Goal: Information Seeking & Learning: Learn about a topic

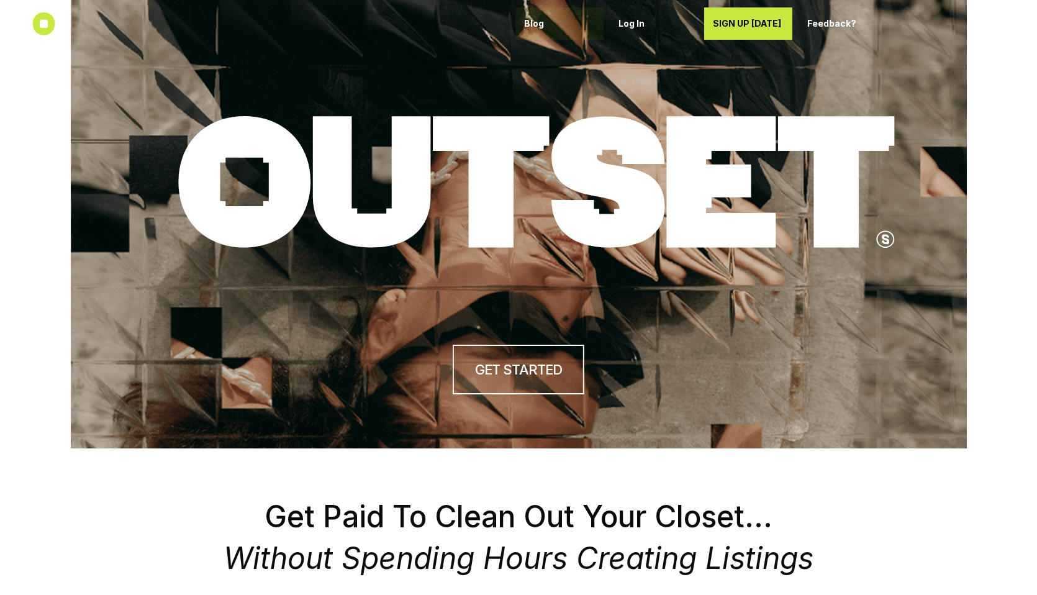
click at [533, 24] on p "Blog" at bounding box center [559, 24] width 71 height 11
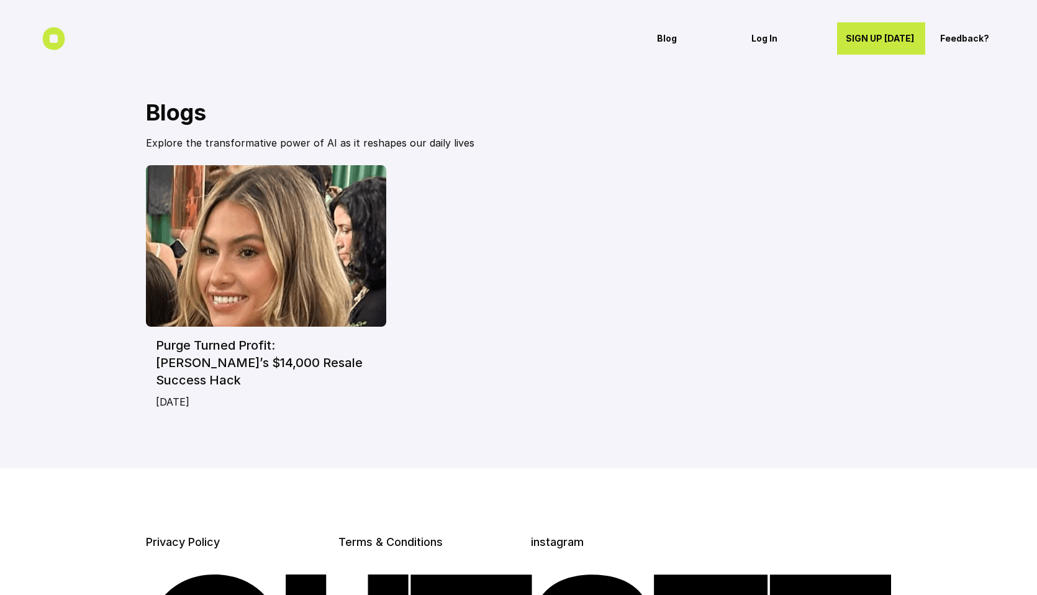
scroll to position [174, 0]
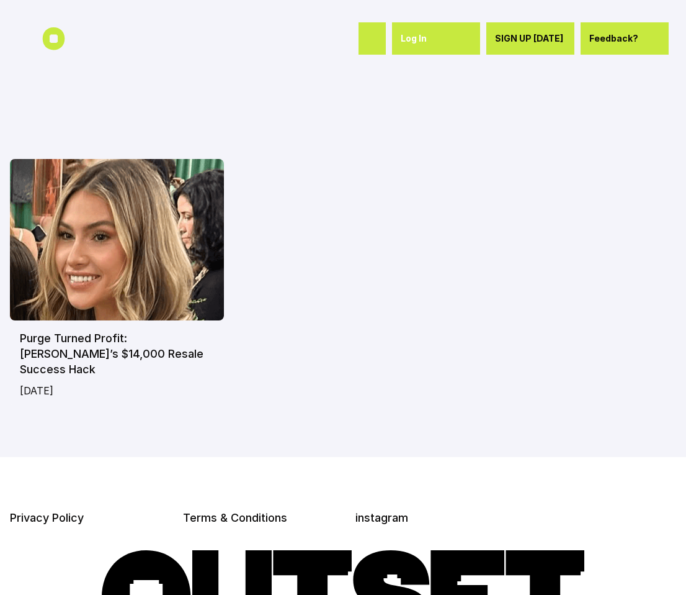
scroll to position [140, 0]
